Goal: Task Accomplishment & Management: Use online tool/utility

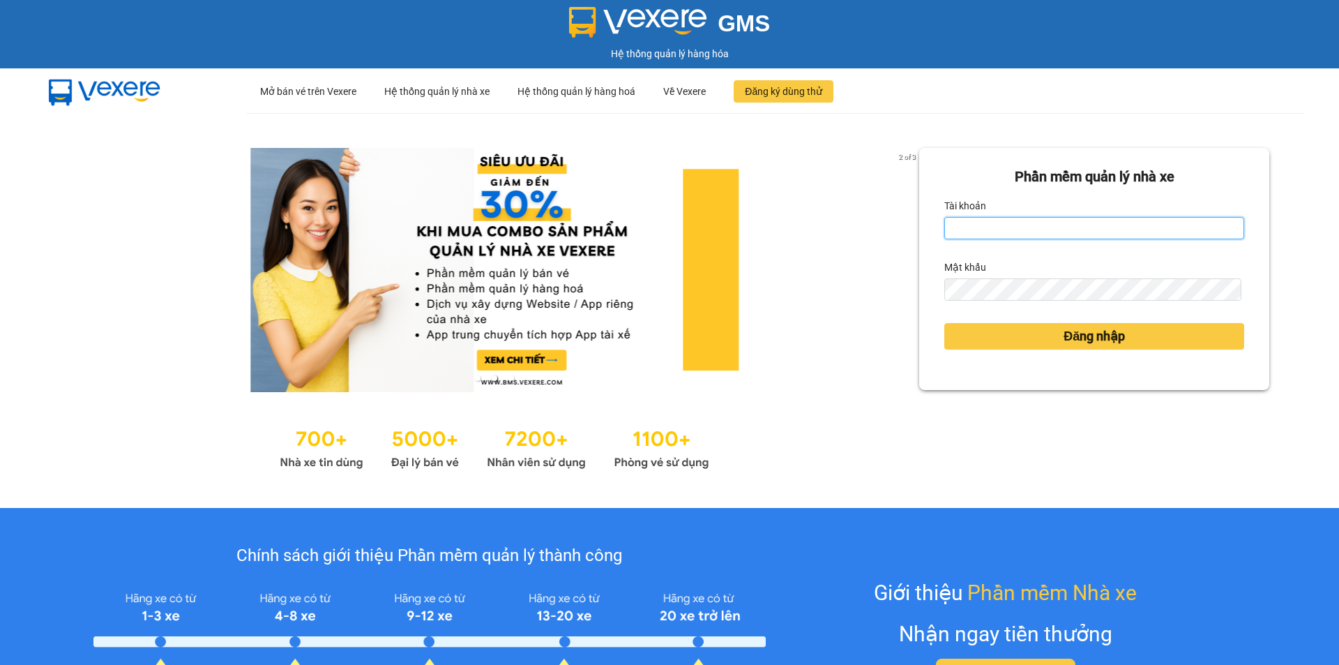
click at [1010, 227] on input "Tài khoản" at bounding box center [1094, 228] width 300 height 22
type input "lttthao.ducphatth"
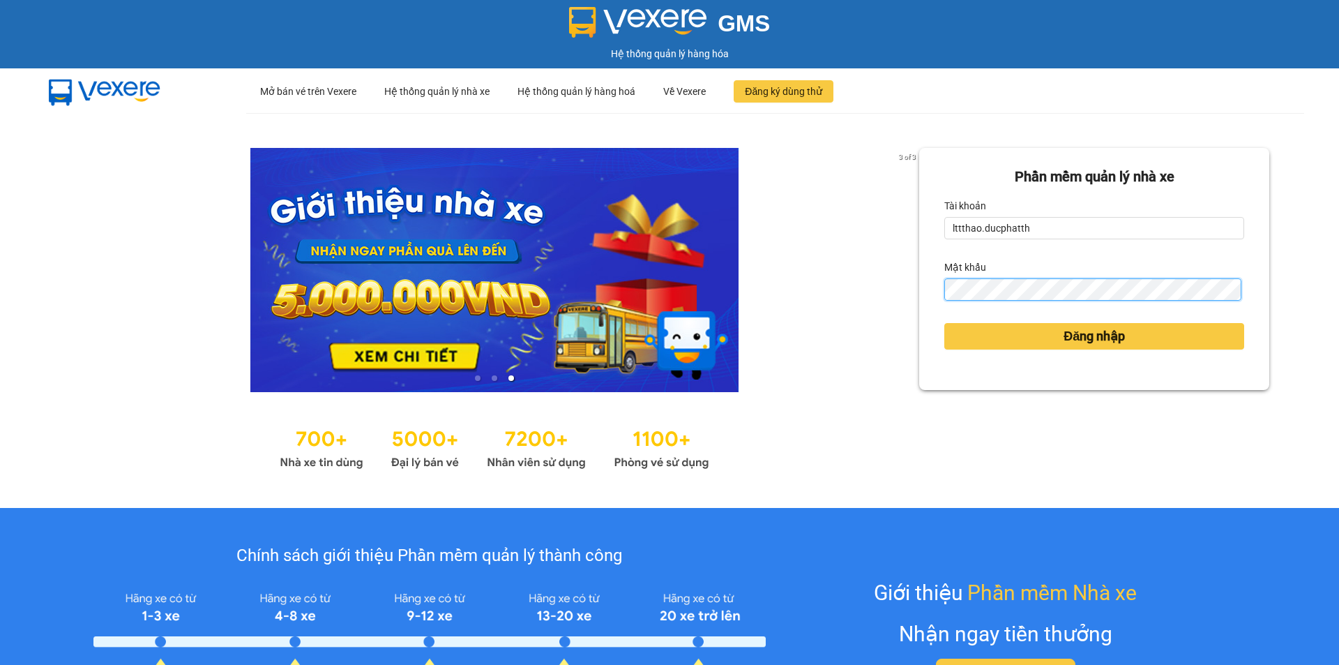
click at [944, 323] on button "Đăng nhập" at bounding box center [1094, 336] width 300 height 26
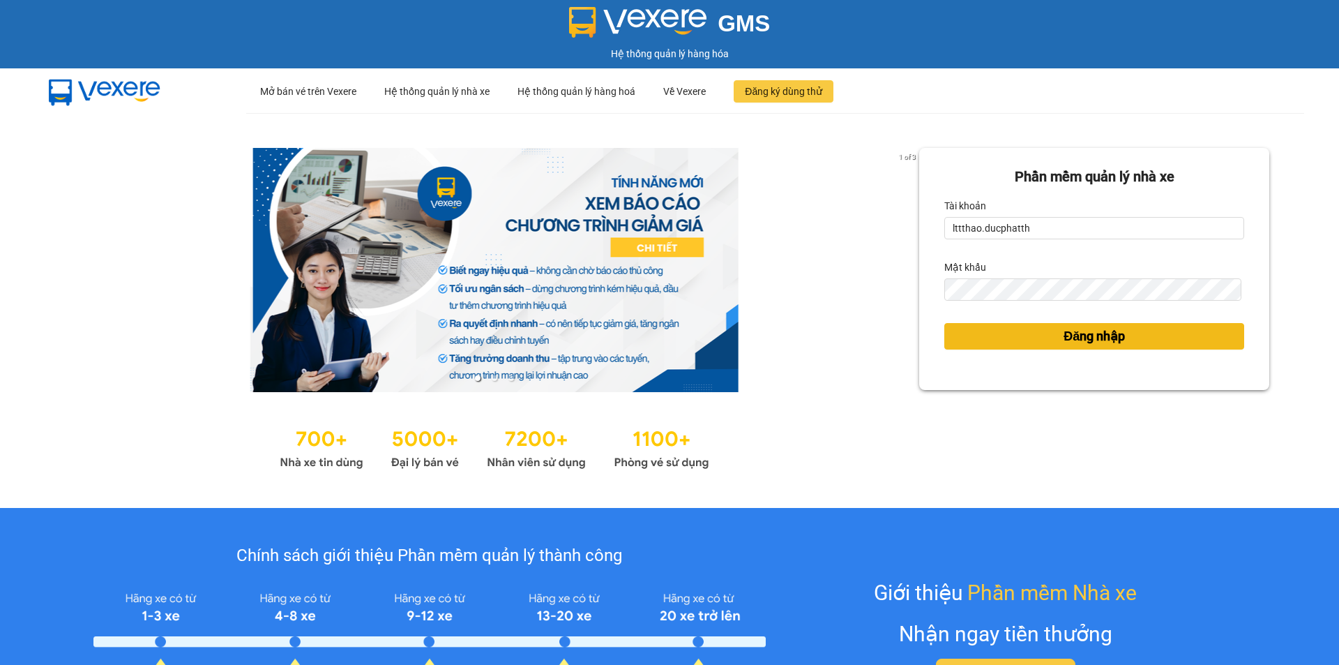
click at [1101, 336] on span "Đăng nhập" at bounding box center [1093, 336] width 61 height 20
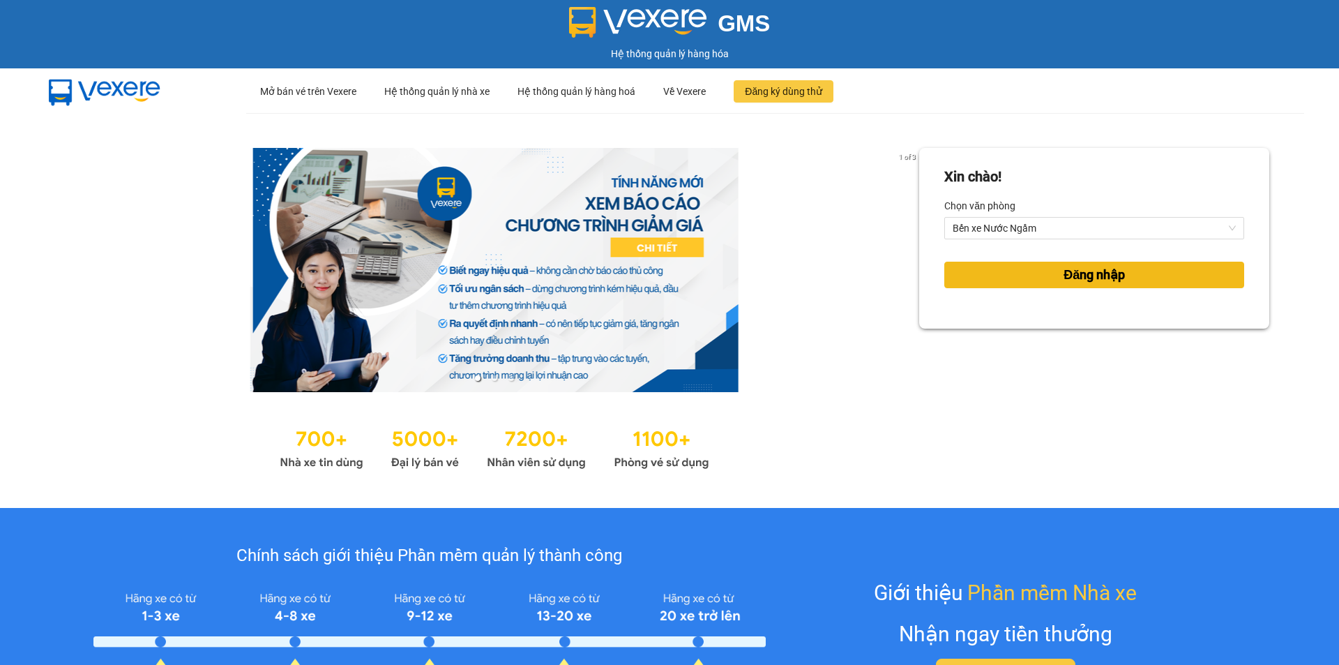
click at [1037, 272] on button "Đăng nhập" at bounding box center [1094, 274] width 300 height 26
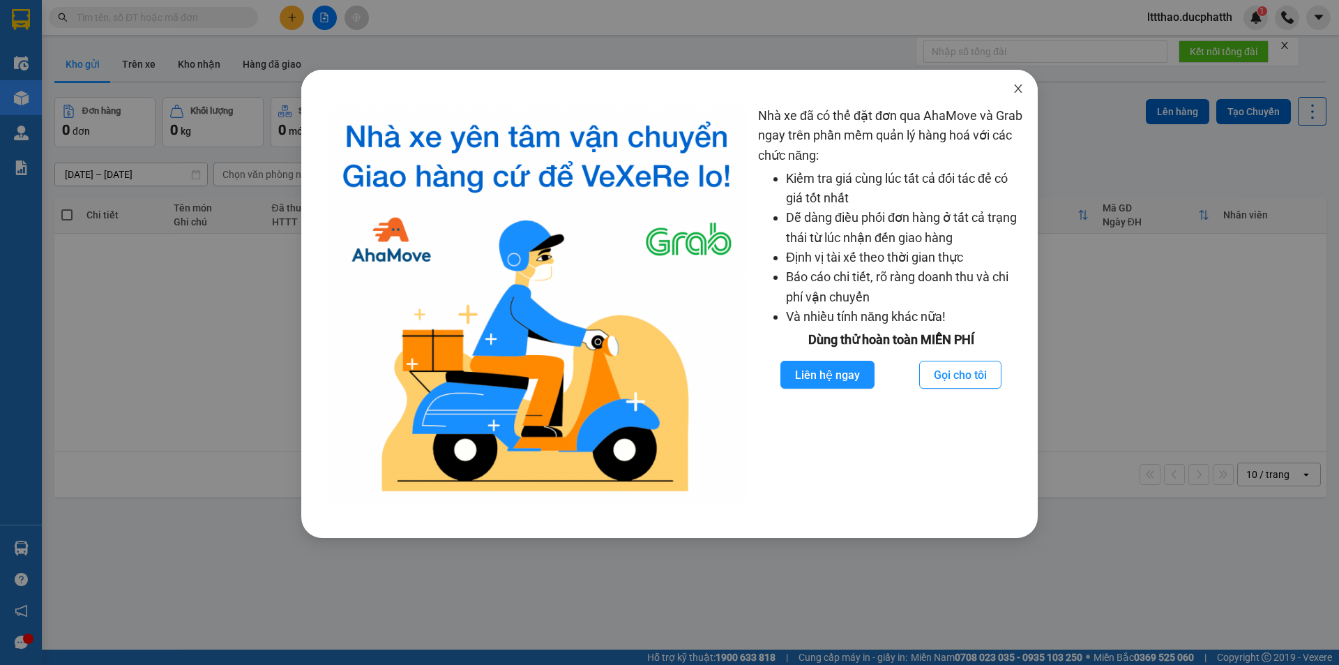
click at [1018, 86] on icon "close" at bounding box center [1018, 88] width 11 height 11
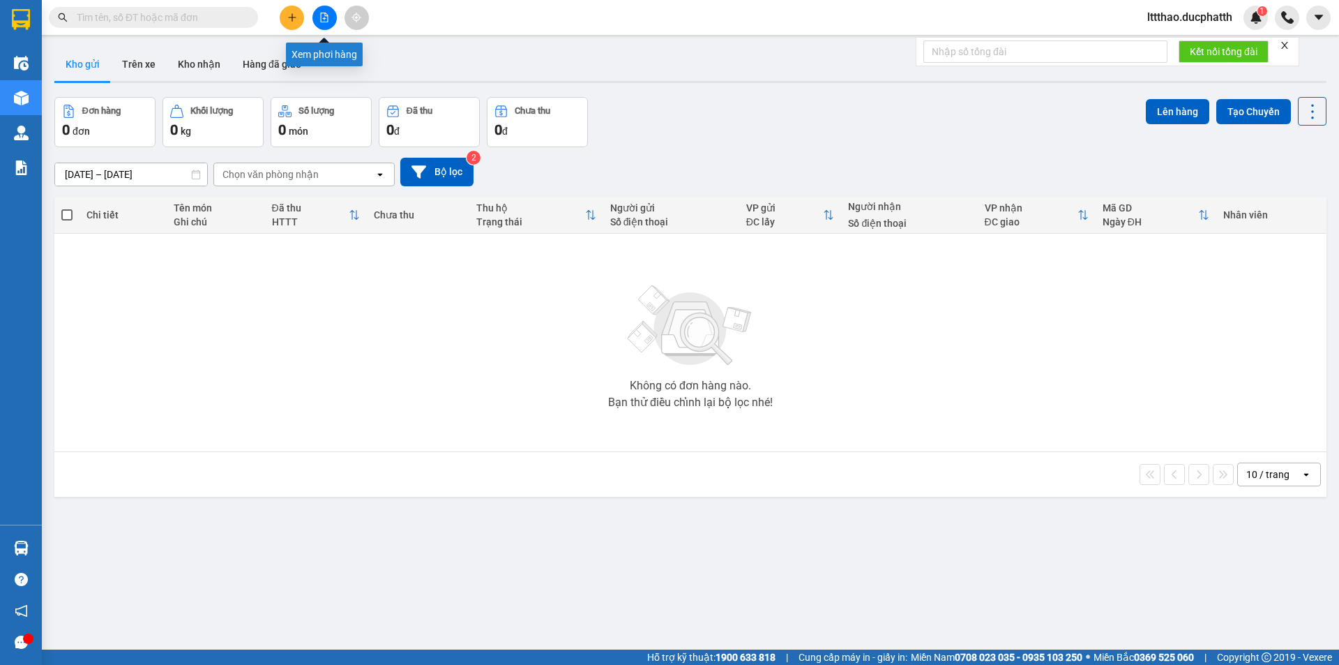
click at [326, 25] on button at bounding box center [324, 18] width 24 height 24
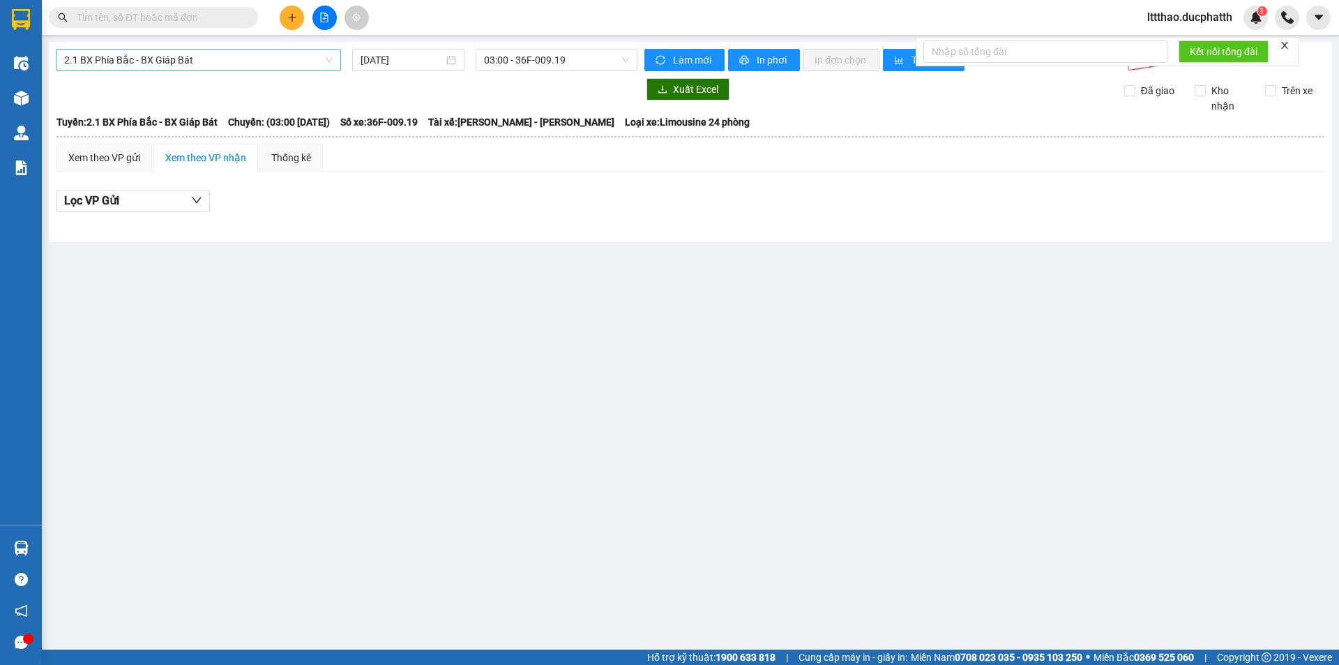
click at [217, 63] on span "2.1 BX Phía Bắc - BX Giáp Bát" at bounding box center [198, 60] width 268 height 21
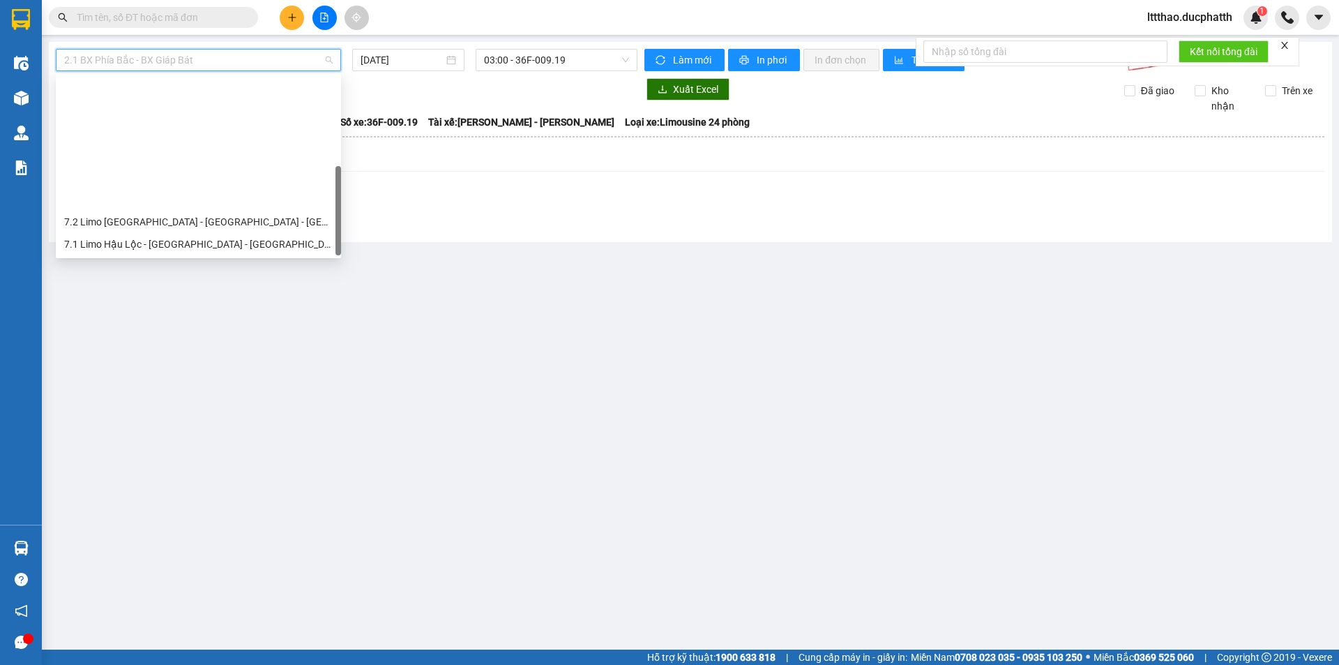
scroll to position [156, 0]
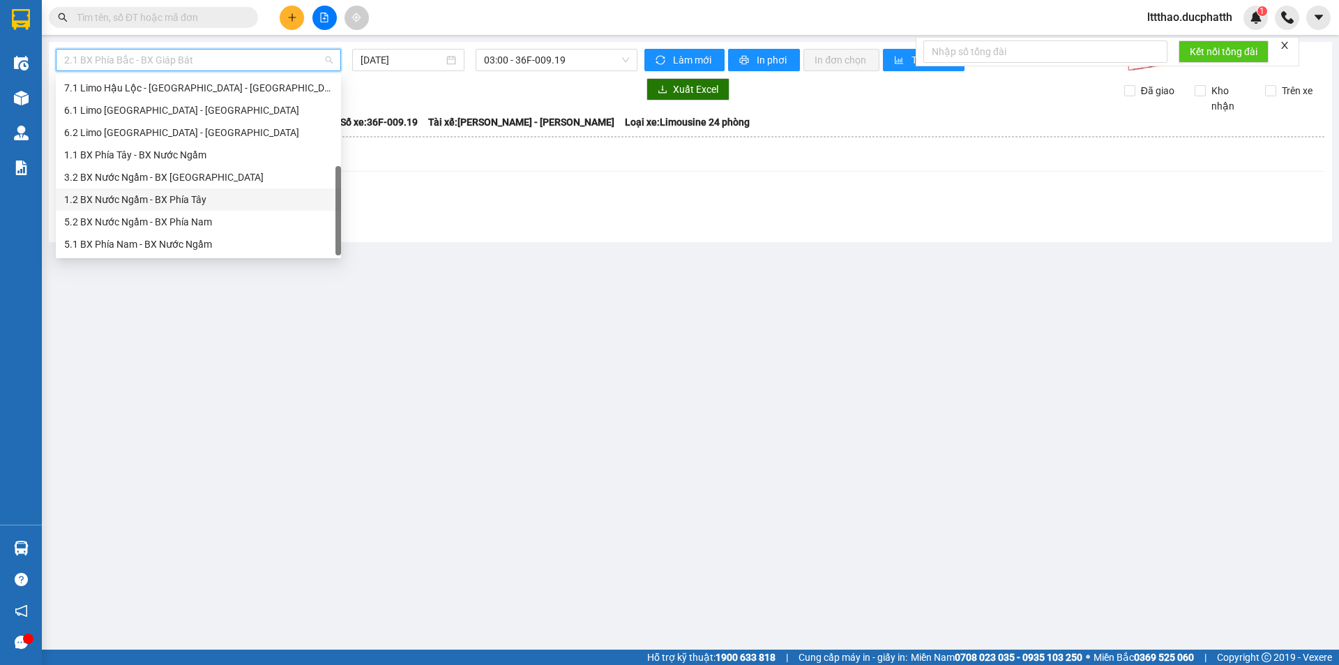
click at [185, 201] on div "1.2 BX Nước Ngầm - BX Phía Tây" at bounding box center [198, 199] width 268 height 15
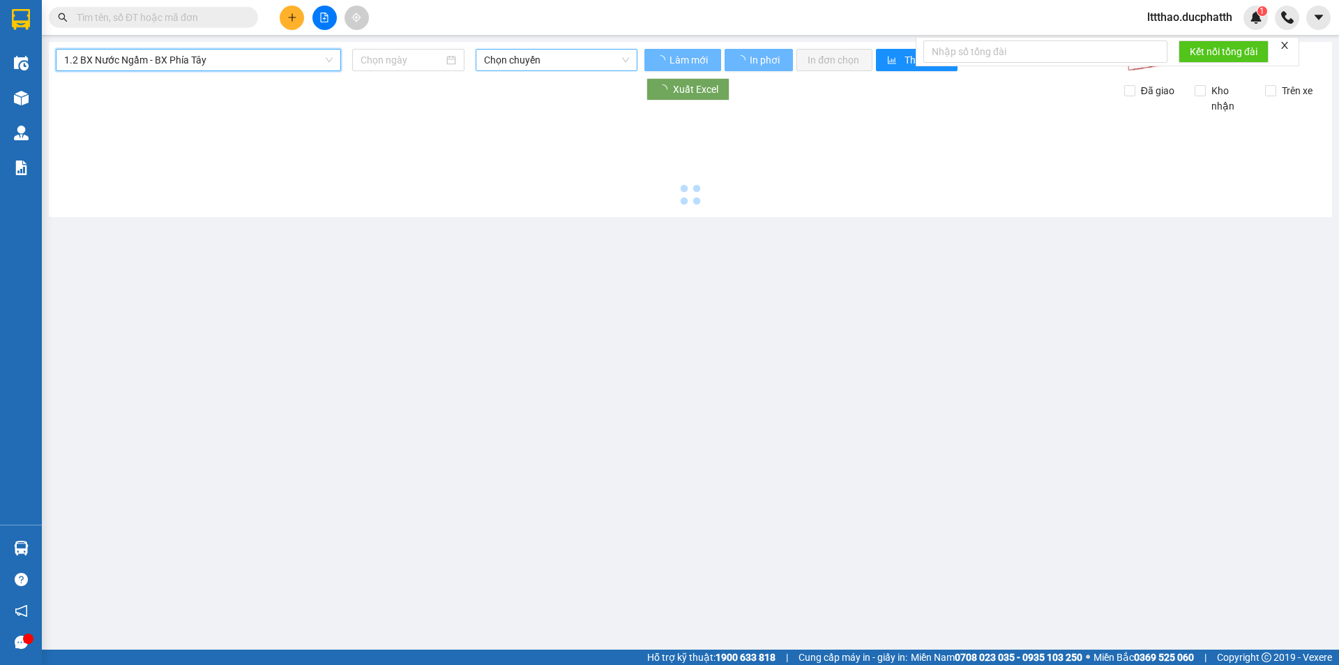
type input "[DATE]"
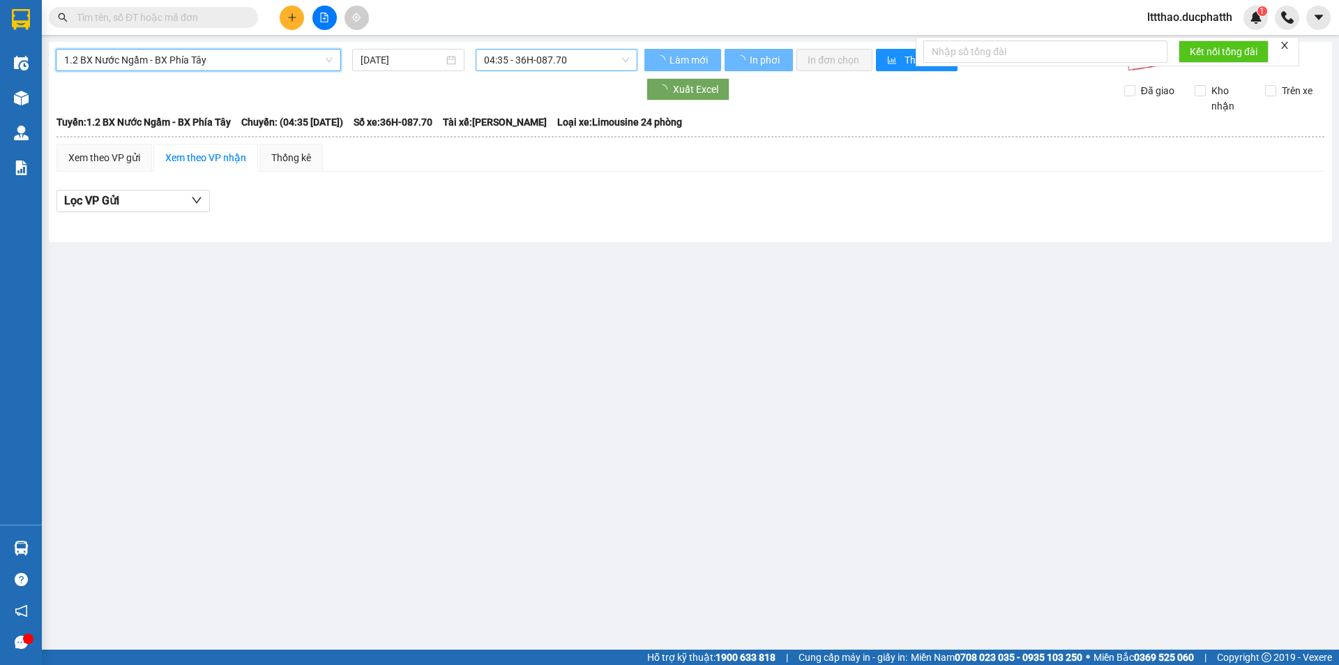
click at [519, 61] on span "04:35 - 36H-087.70" at bounding box center [556, 60] width 145 height 21
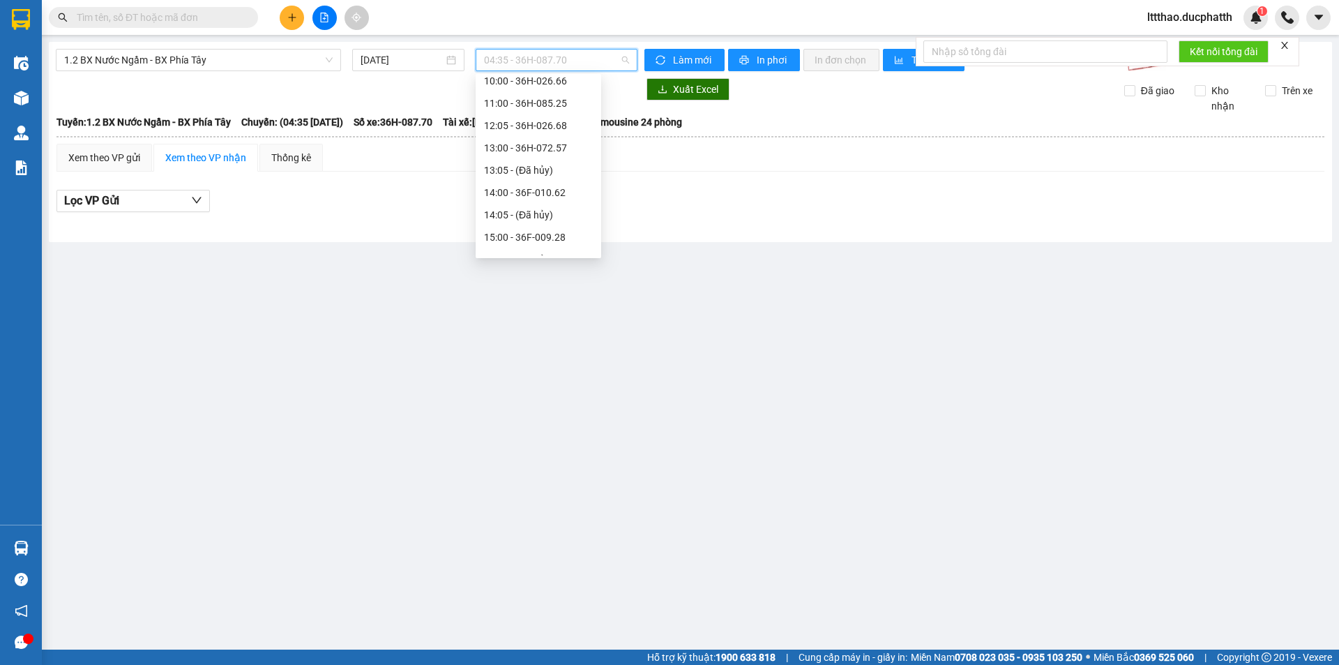
scroll to position [139, 0]
click at [510, 104] on div "11:00 - 36H-085.25" at bounding box center [538, 104] width 109 height 15
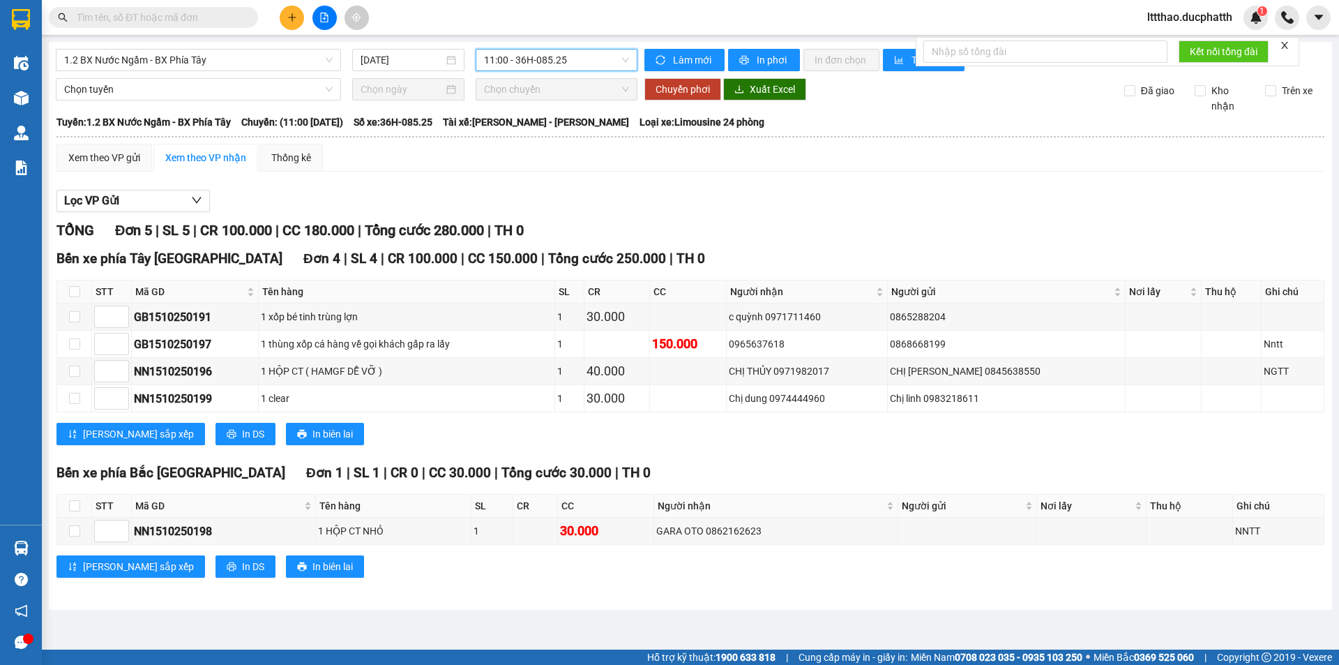
click at [750, 48] on div "1.2 BX Nước Ngầm - BX Phía Tây [DATE] 11:00 11:00 - 36H-085.25 Làm mới In phơi …" at bounding box center [690, 326] width 1283 height 568
click at [752, 66] on button "In phơi" at bounding box center [764, 60] width 72 height 22
